Goal: Transaction & Acquisition: Subscribe to service/newsletter

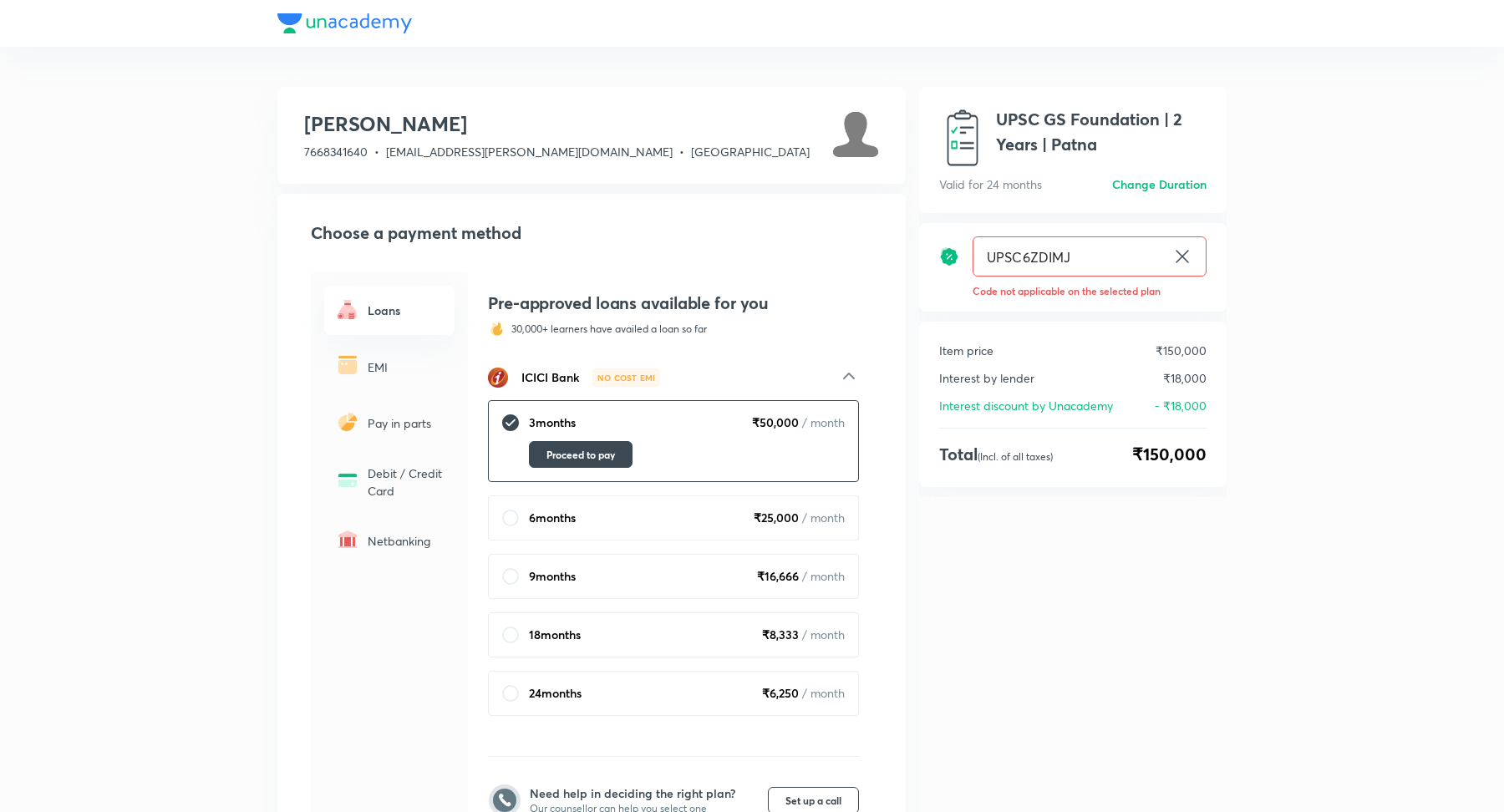
click at [1028, 262] on input "UPSC6ZDIMJ" at bounding box center [1070, 257] width 192 height 39
type input "UPSCJHEF66"
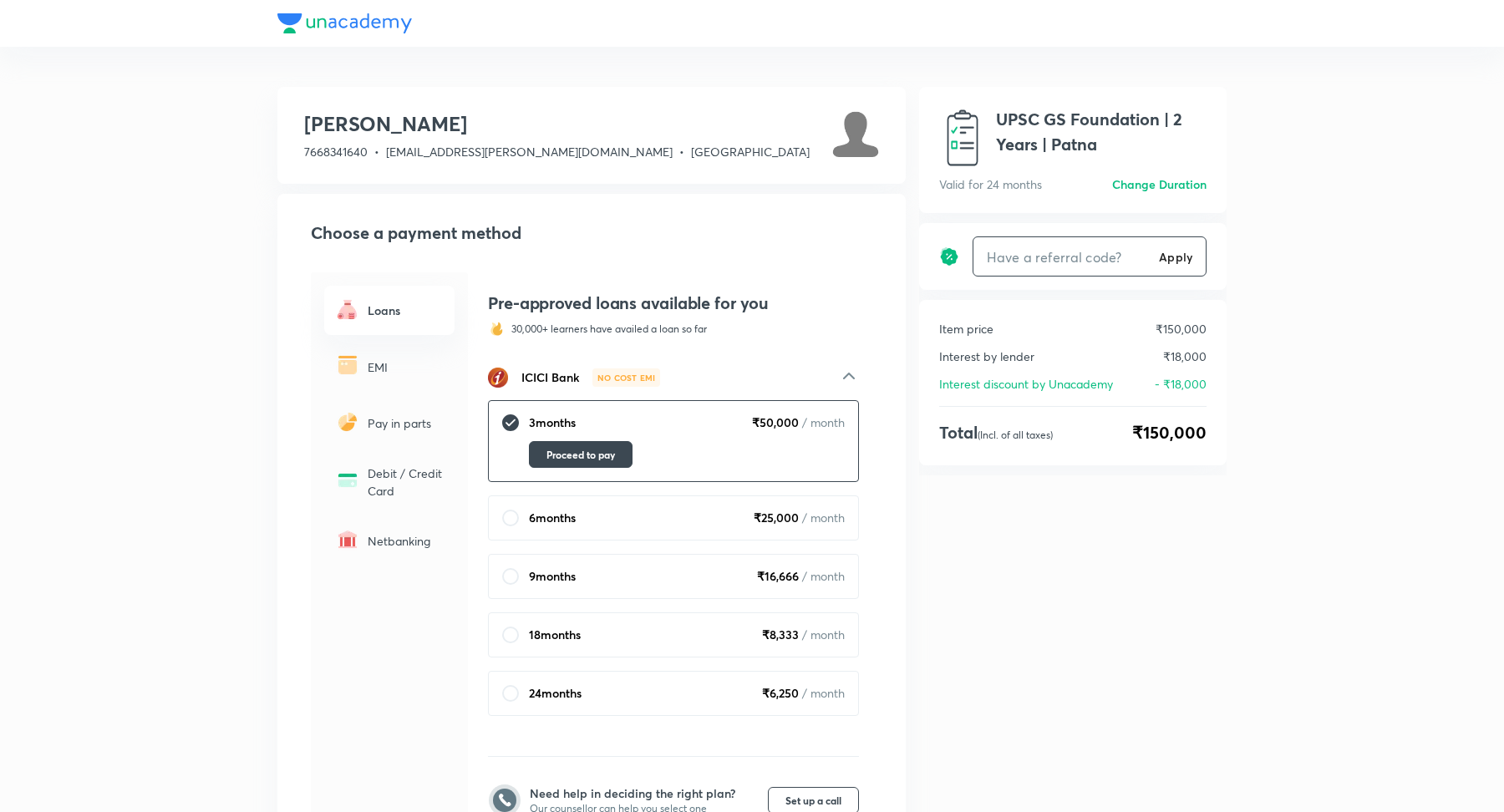
click at [1024, 263] on input "text" at bounding box center [1063, 257] width 179 height 39
type input "UPSCJHEF66"
click at [1173, 247] on div "UPSCJHEF66 Apply ​" at bounding box center [1090, 256] width 234 height 40
click at [1175, 264] on h6 "Apply" at bounding box center [1175, 257] width 33 height 18
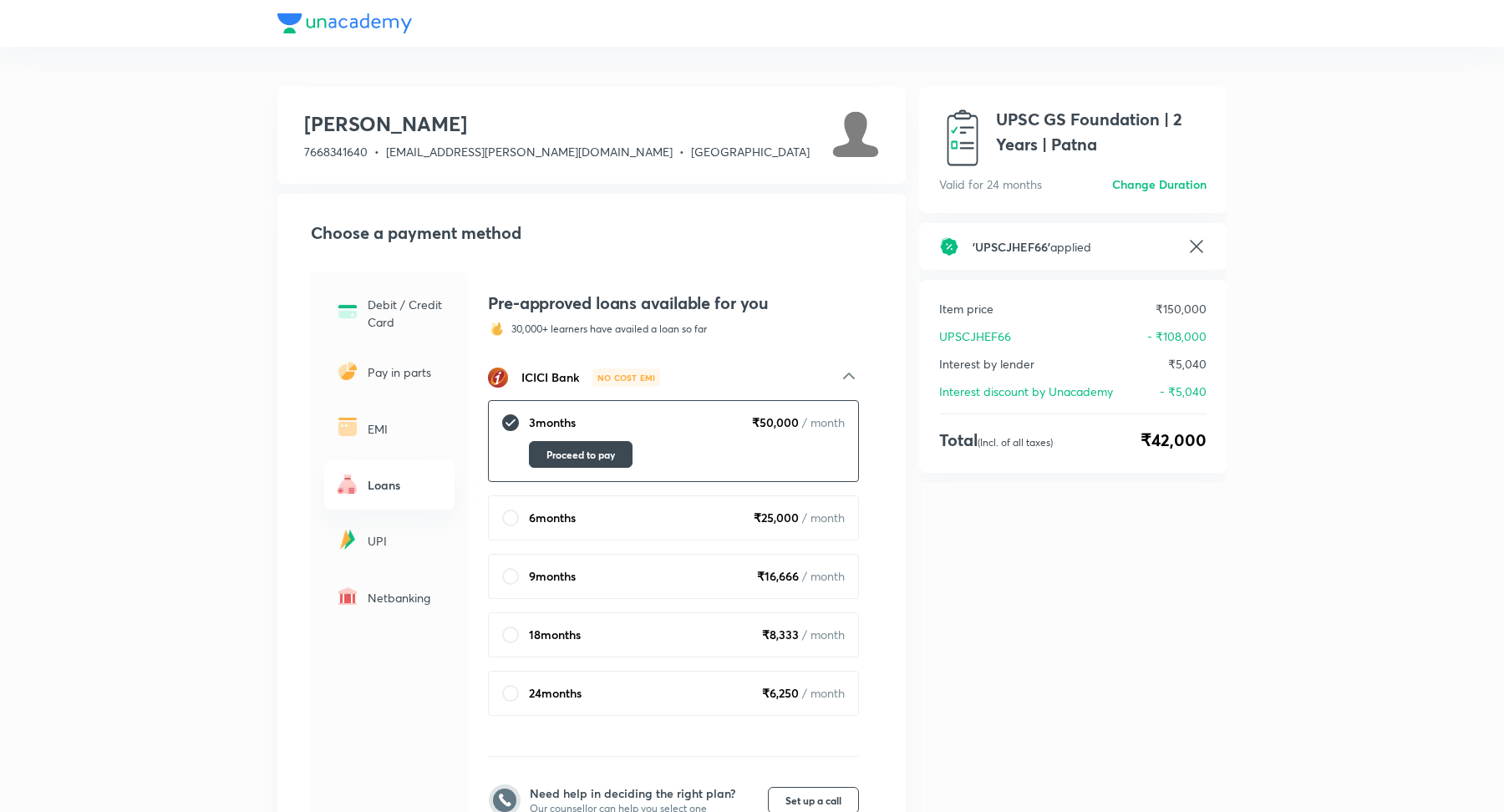
click at [1198, 240] on icon at bounding box center [1197, 247] width 20 height 20
